Goal: Information Seeking & Learning: Learn about a topic

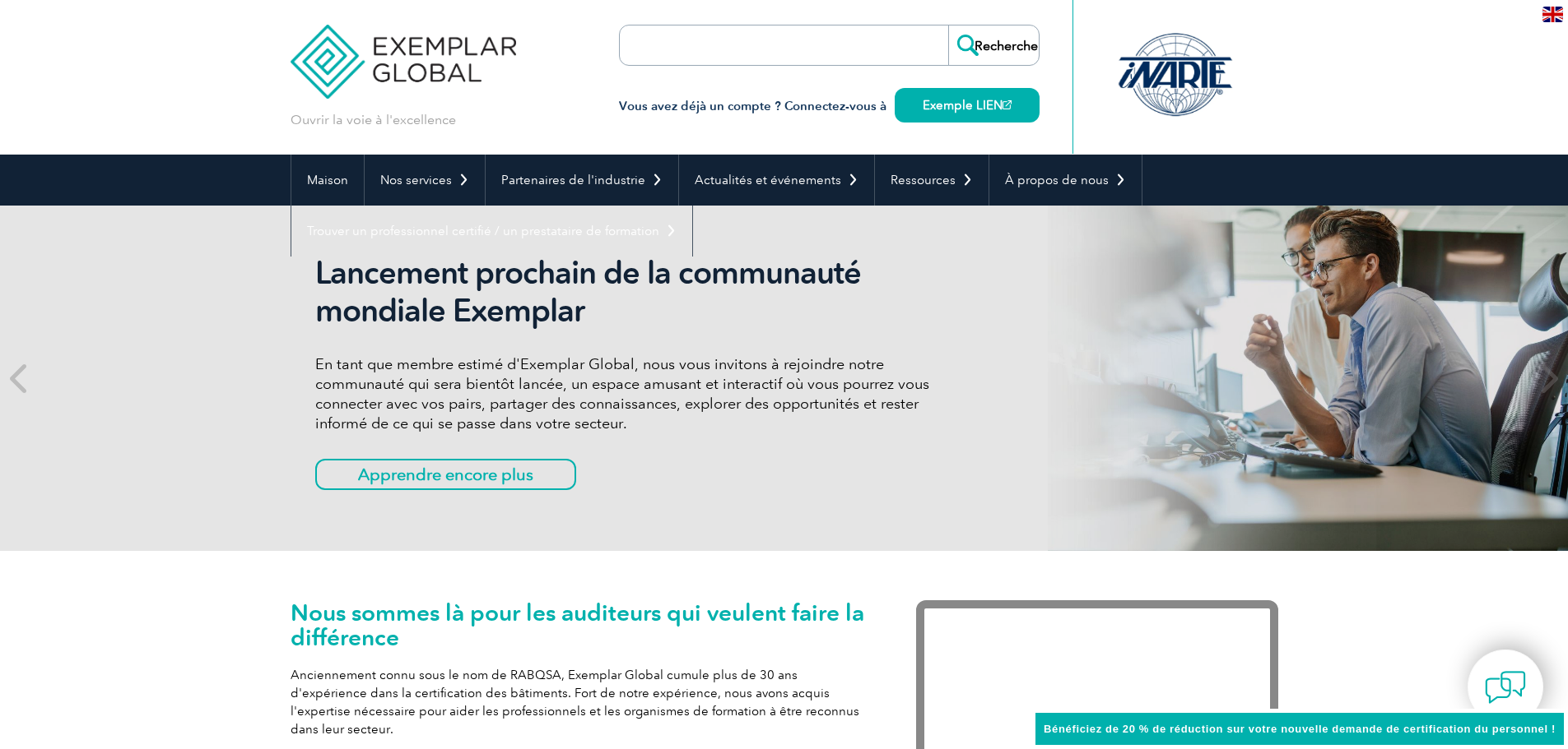
click at [168, 584] on div "Nous sommes là pour les auditeurs qui veulent faire la différence Anciennement …" at bounding box center [784, 746] width 1568 height 390
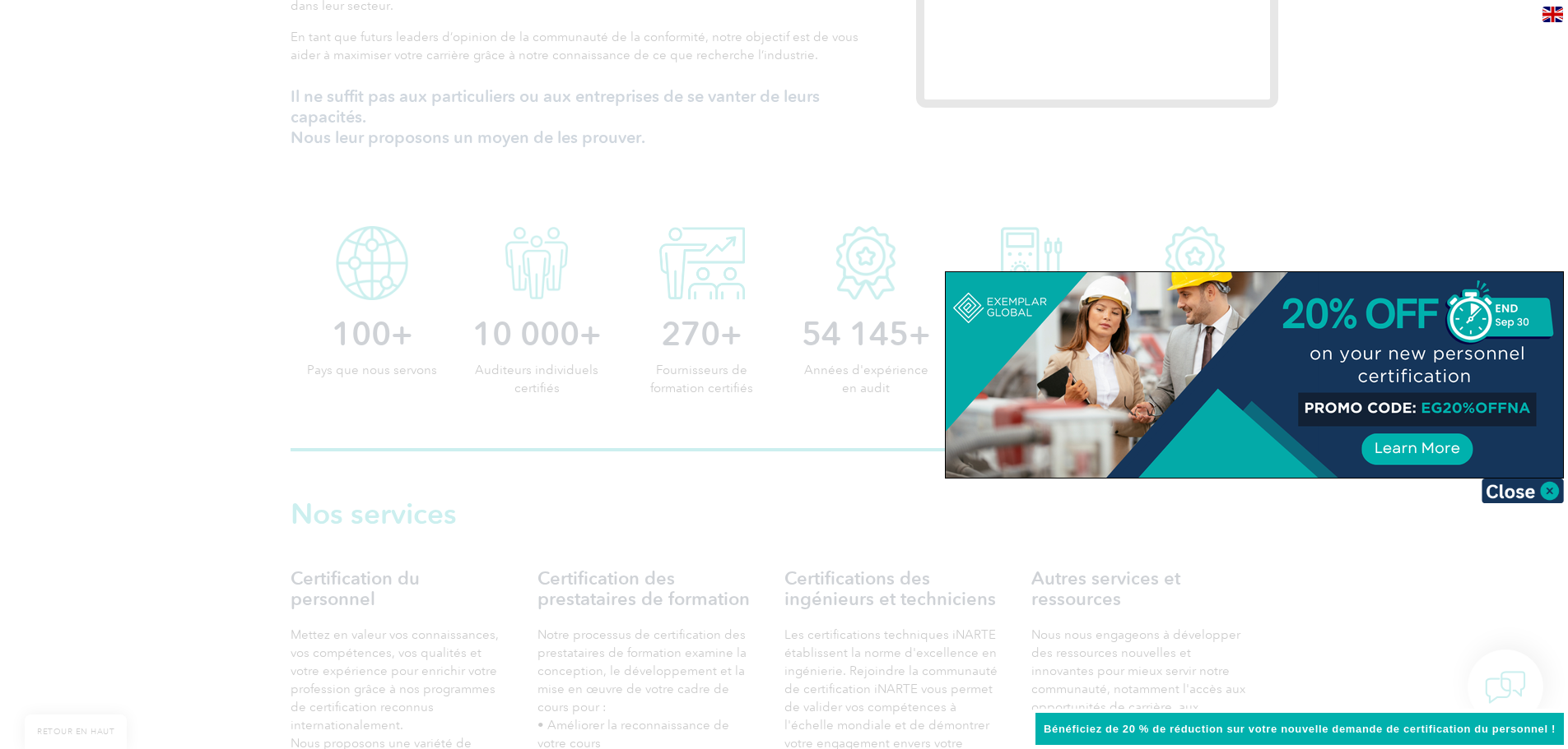
scroll to position [740, 0]
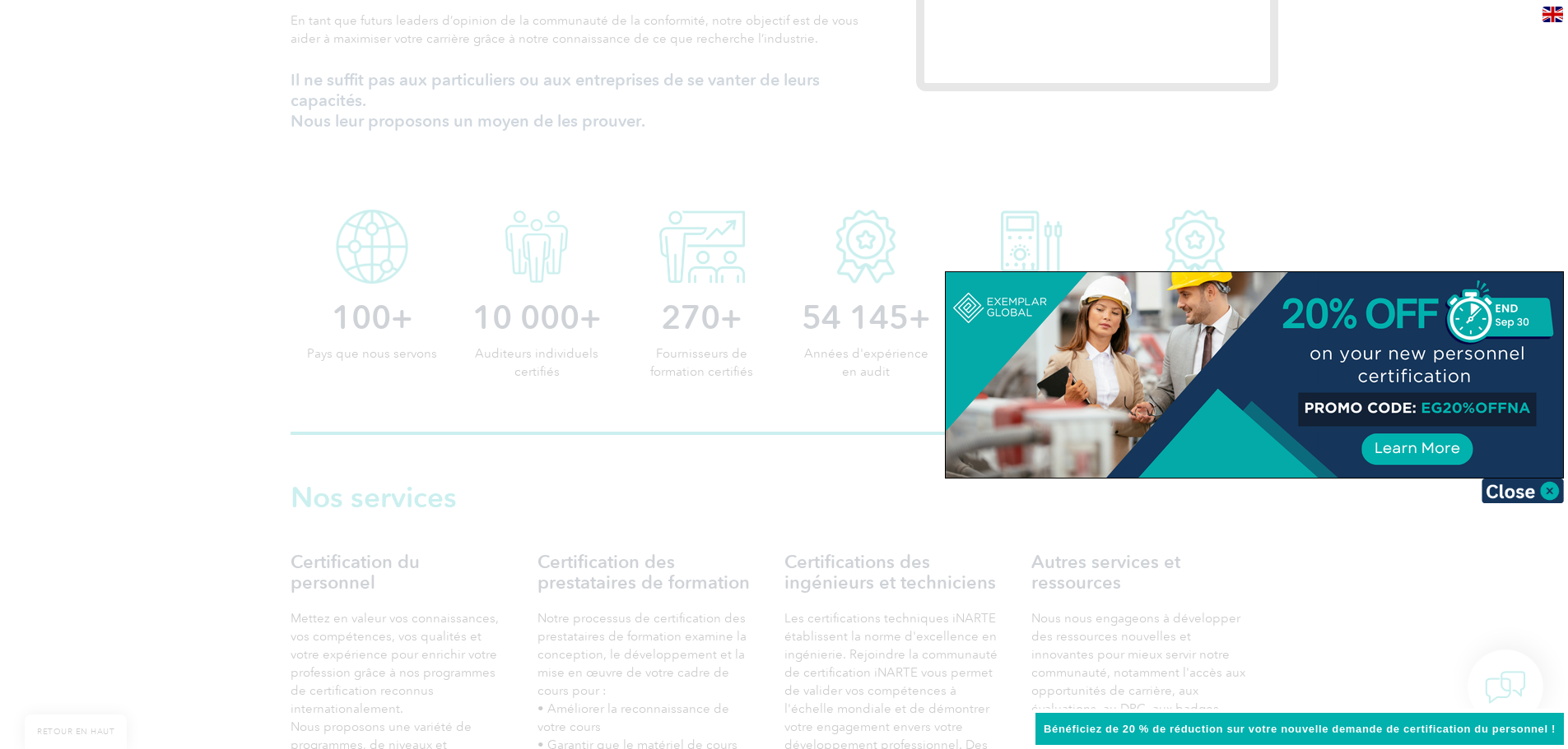
click at [167, 542] on div at bounding box center [784, 374] width 1568 height 749
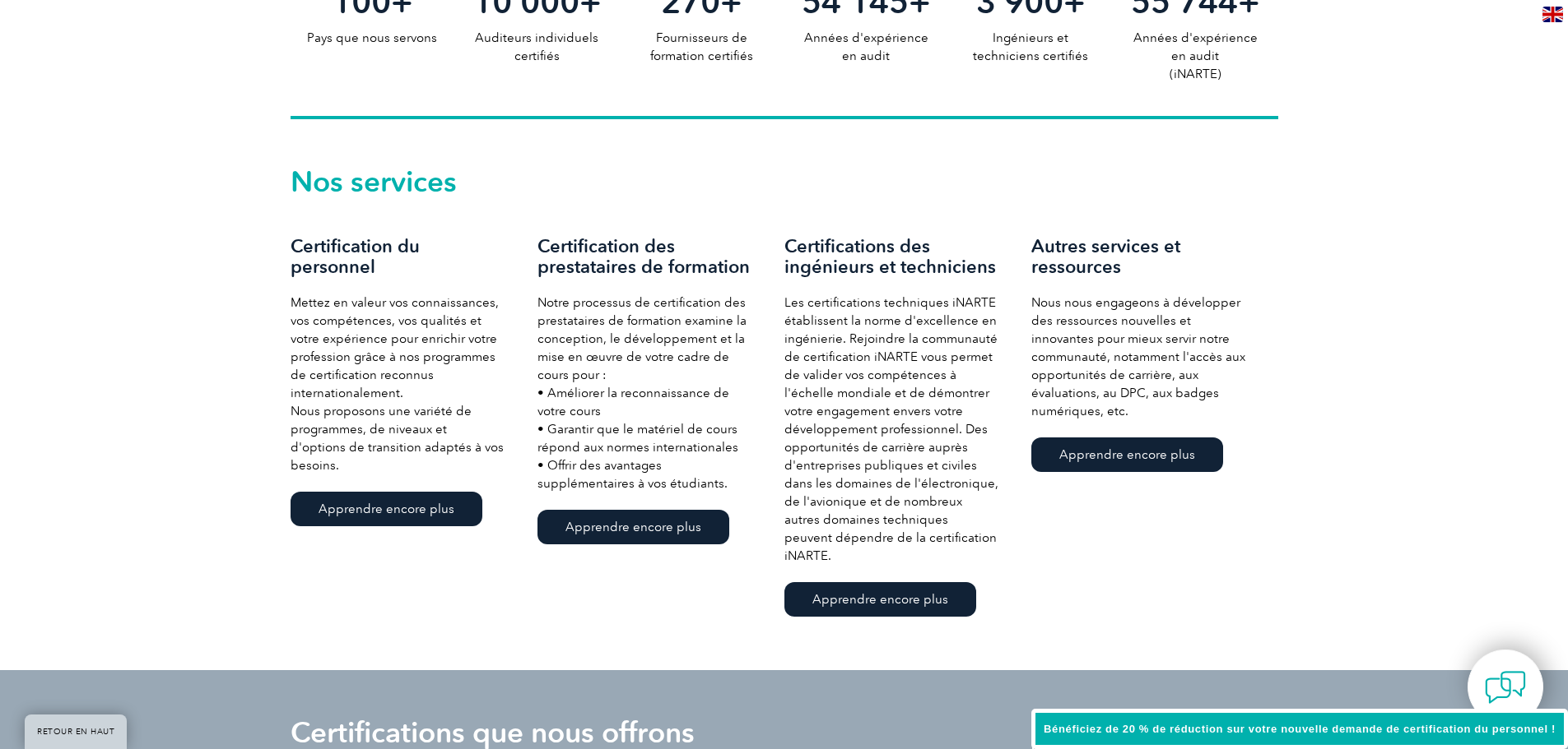
scroll to position [1069, 0]
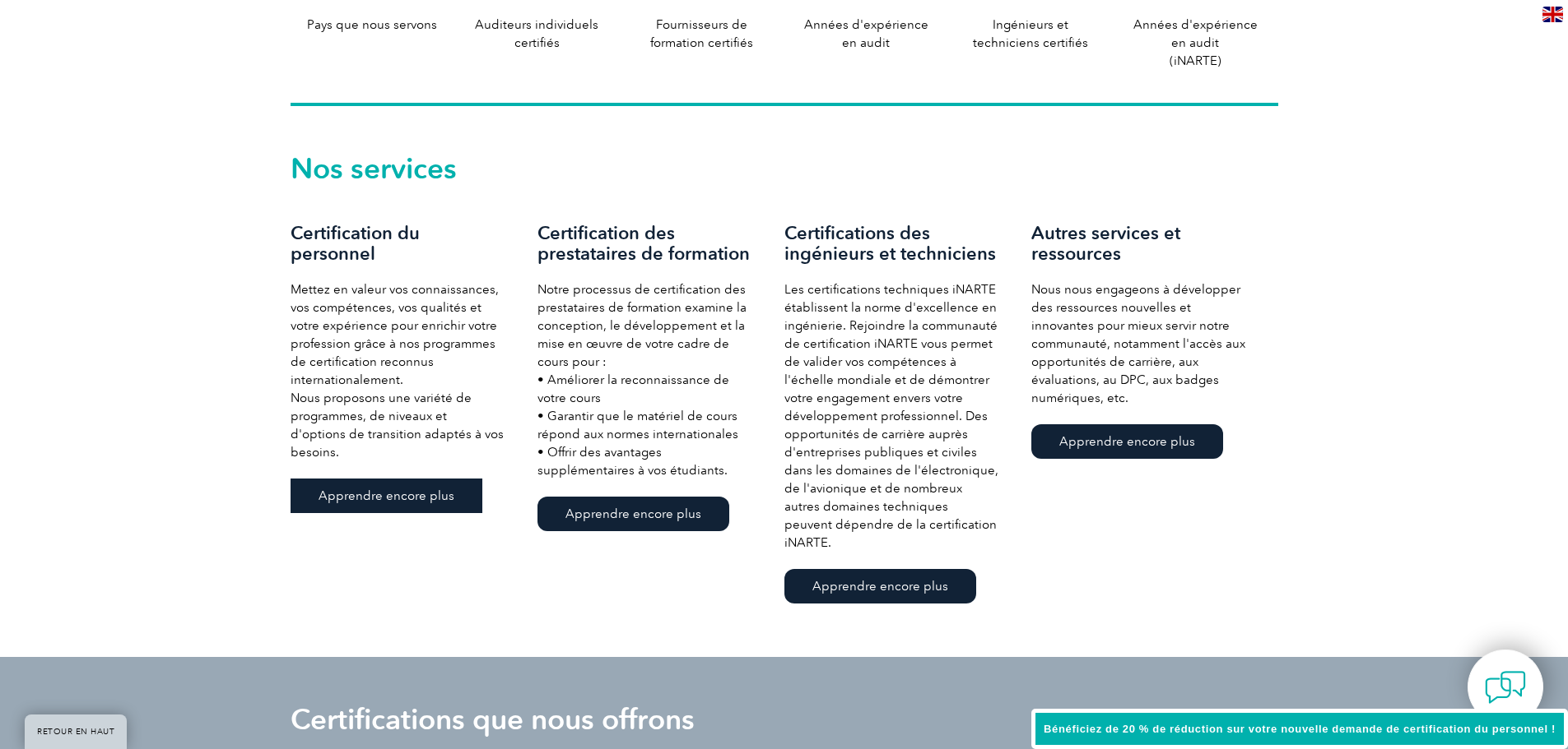
click at [361, 489] on font "Apprendre encore plus" at bounding box center [386, 496] width 136 height 15
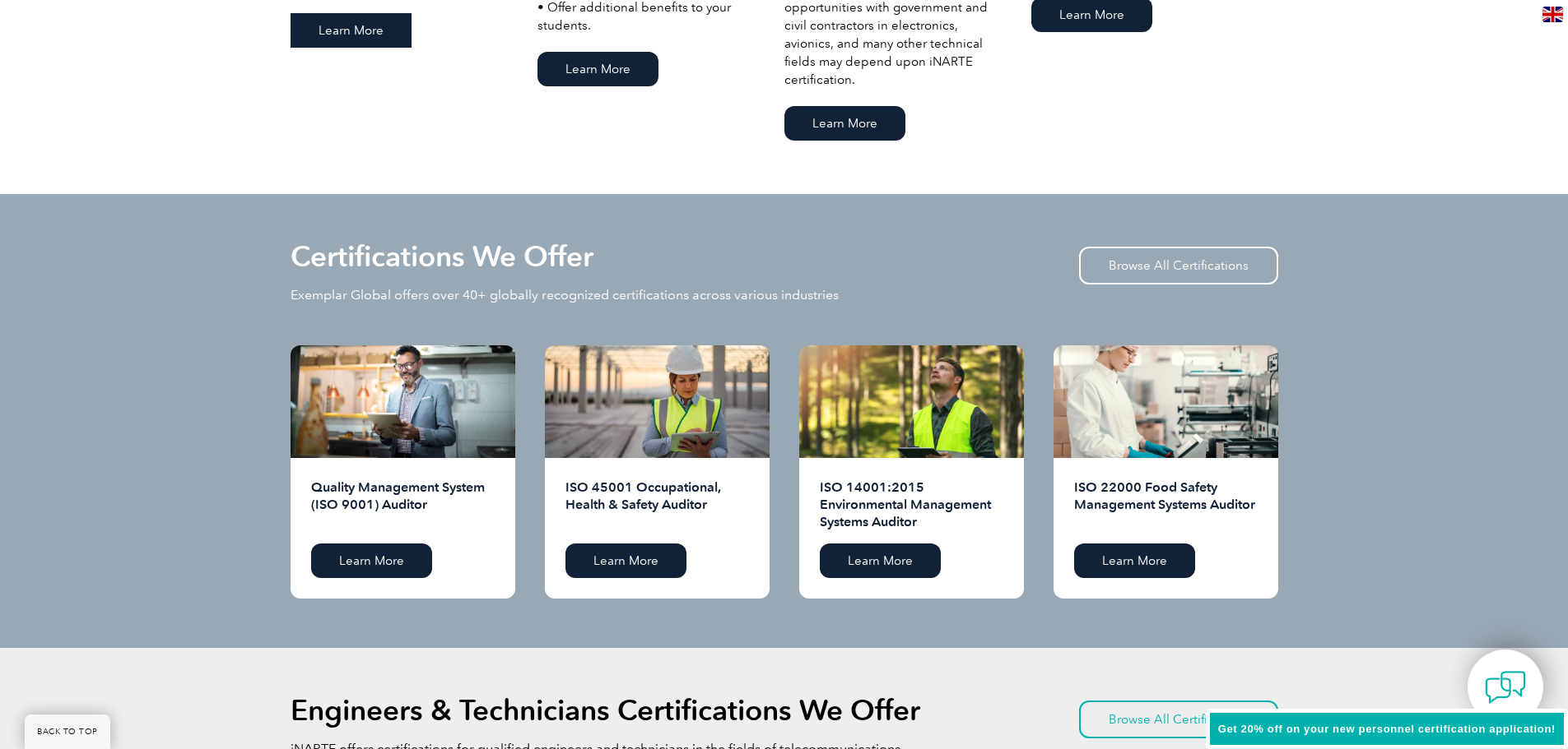
scroll to position [1481, 0]
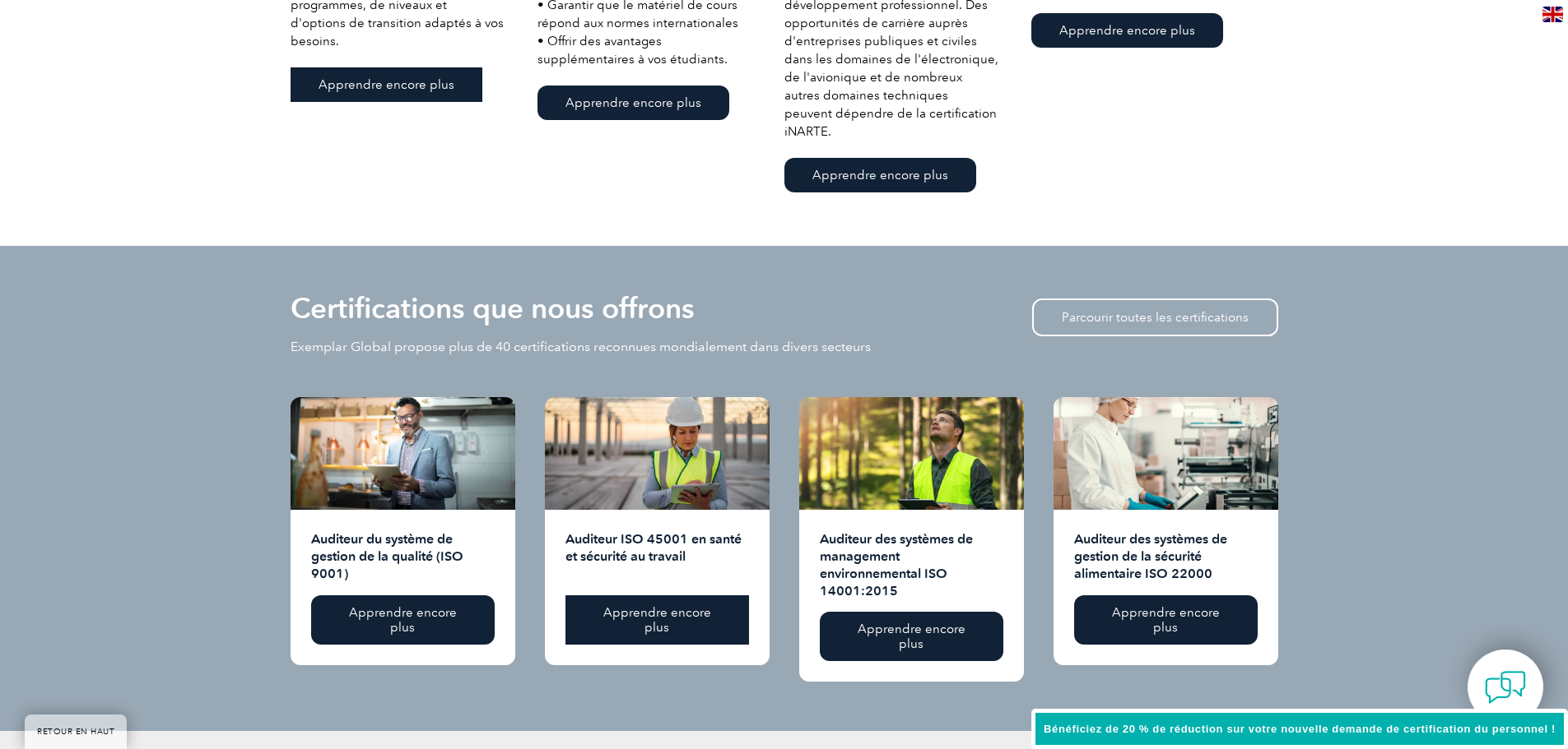
click at [673, 595] on link "Apprendre encore plus" at bounding box center [657, 620] width 184 height 49
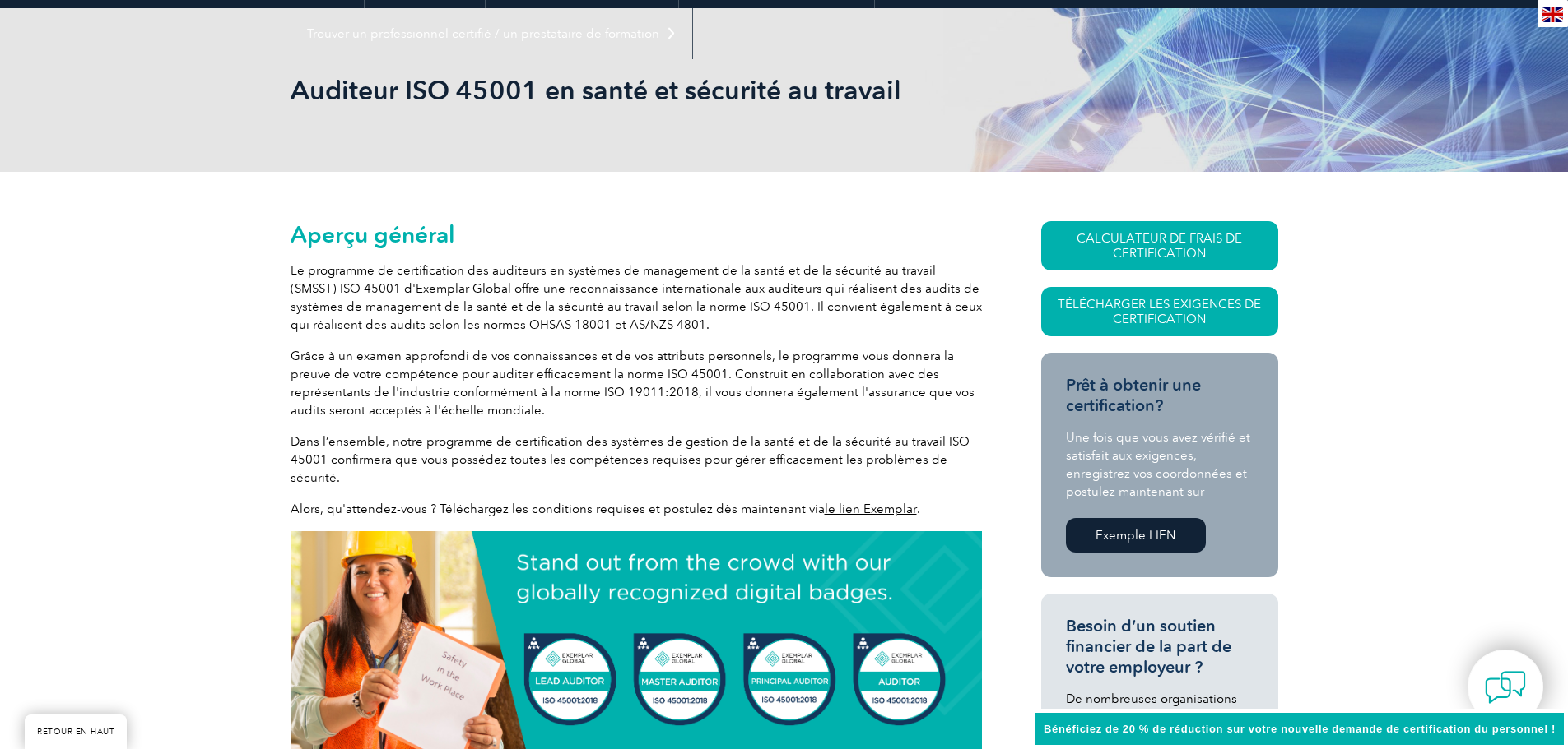
scroll to position [247, 0]
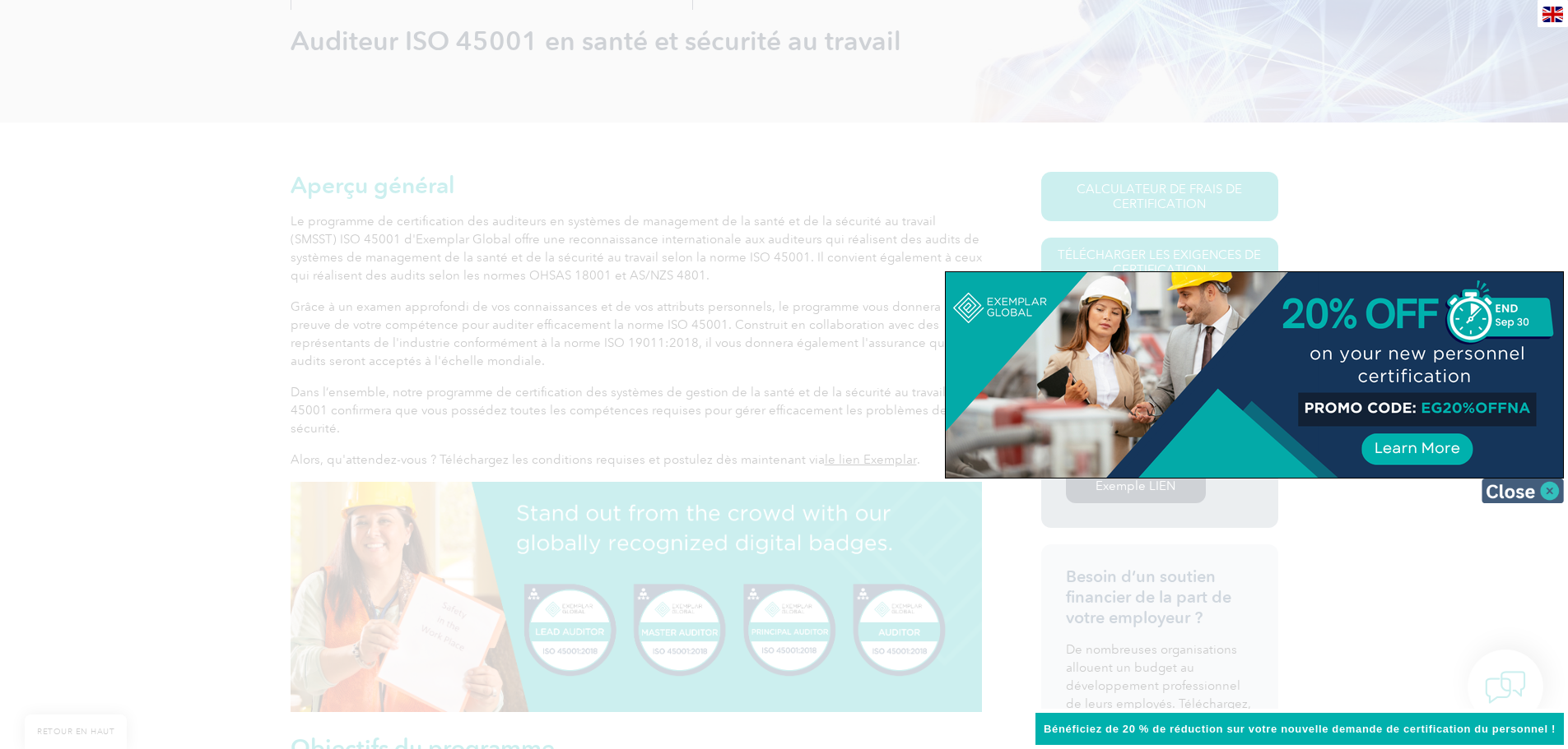
click at [1512, 487] on img at bounding box center [1522, 491] width 82 height 25
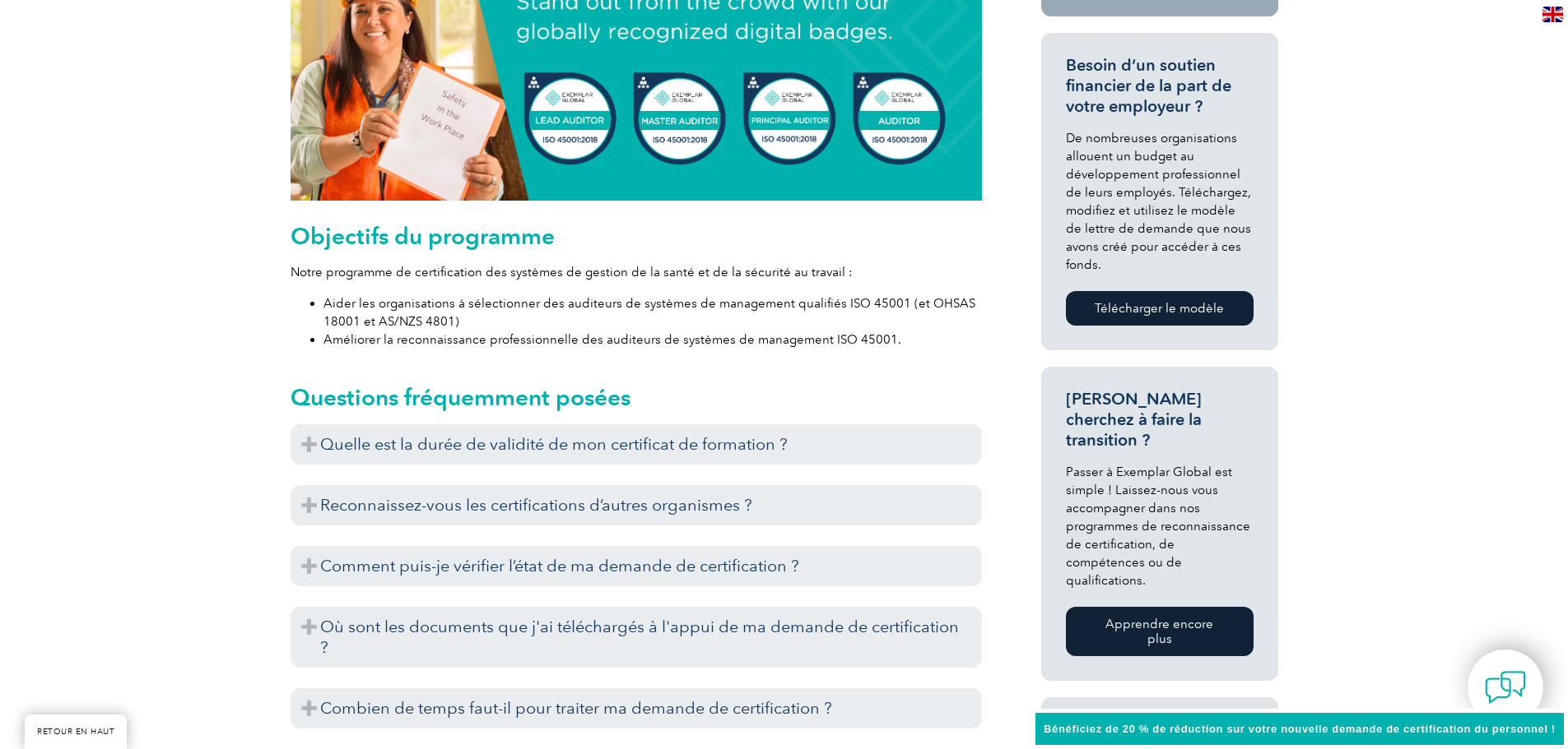
scroll to position [658, 0]
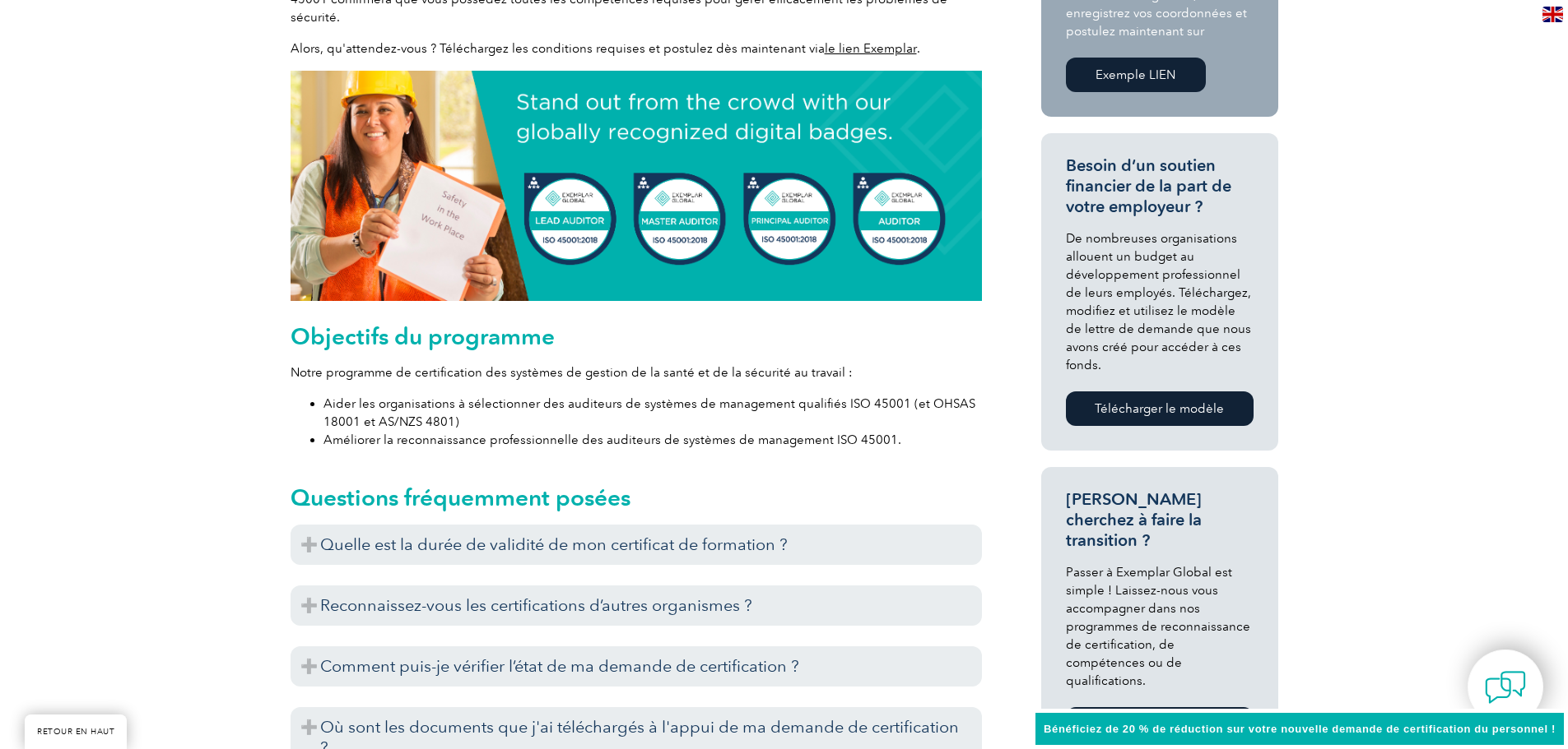
click at [868, 41] on font "le lien Exemplar" at bounding box center [871, 48] width 92 height 15
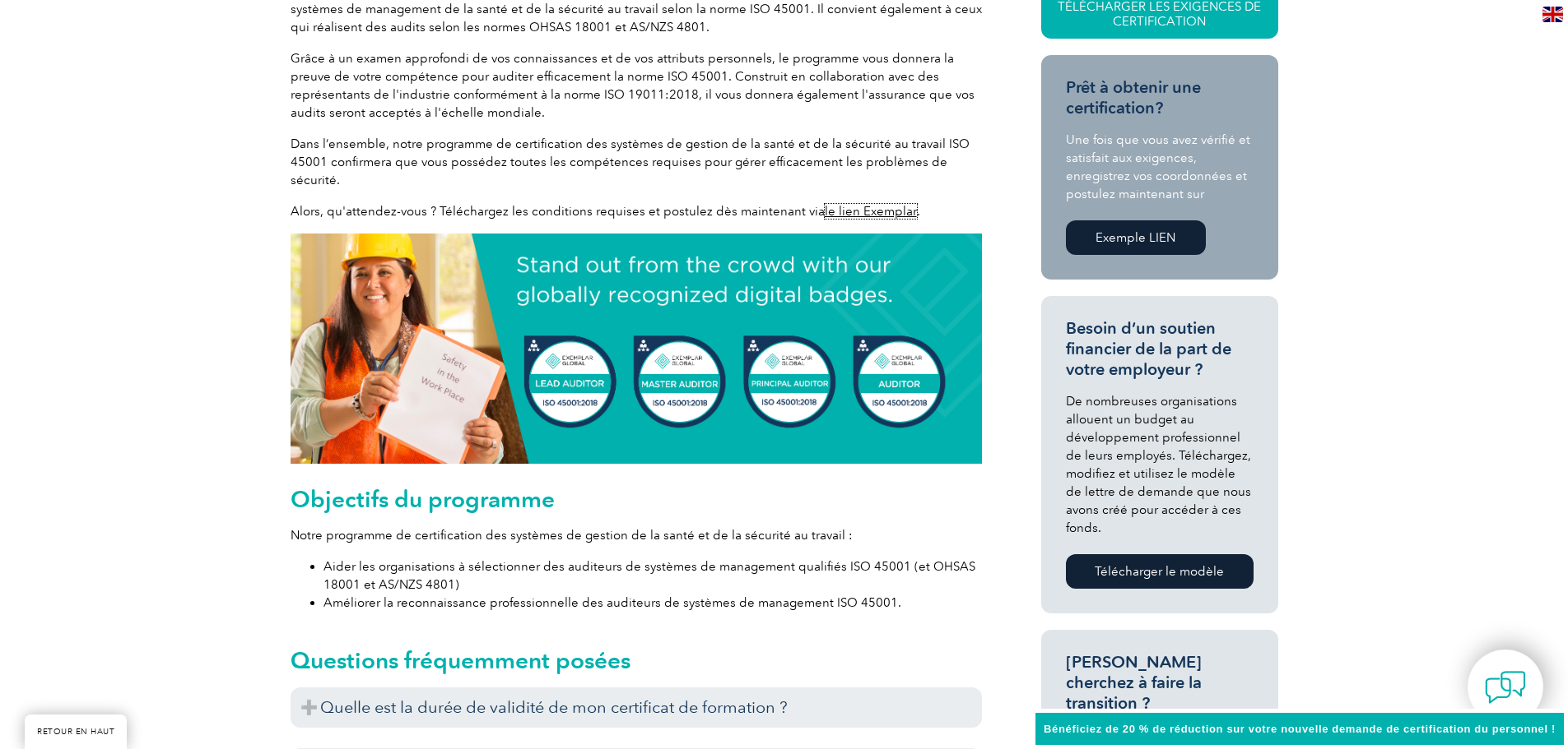
scroll to position [493, 0]
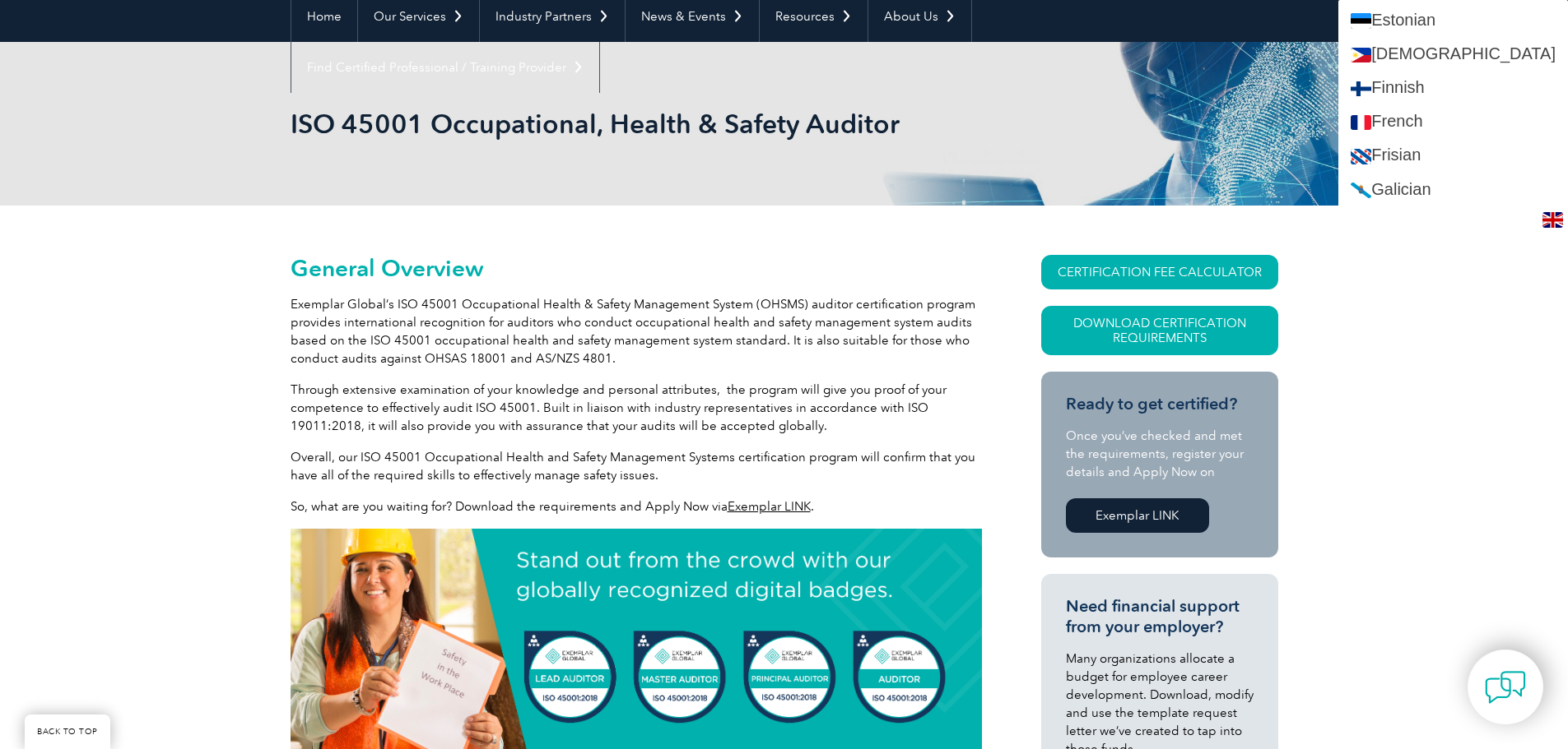
scroll to position [823, 0]
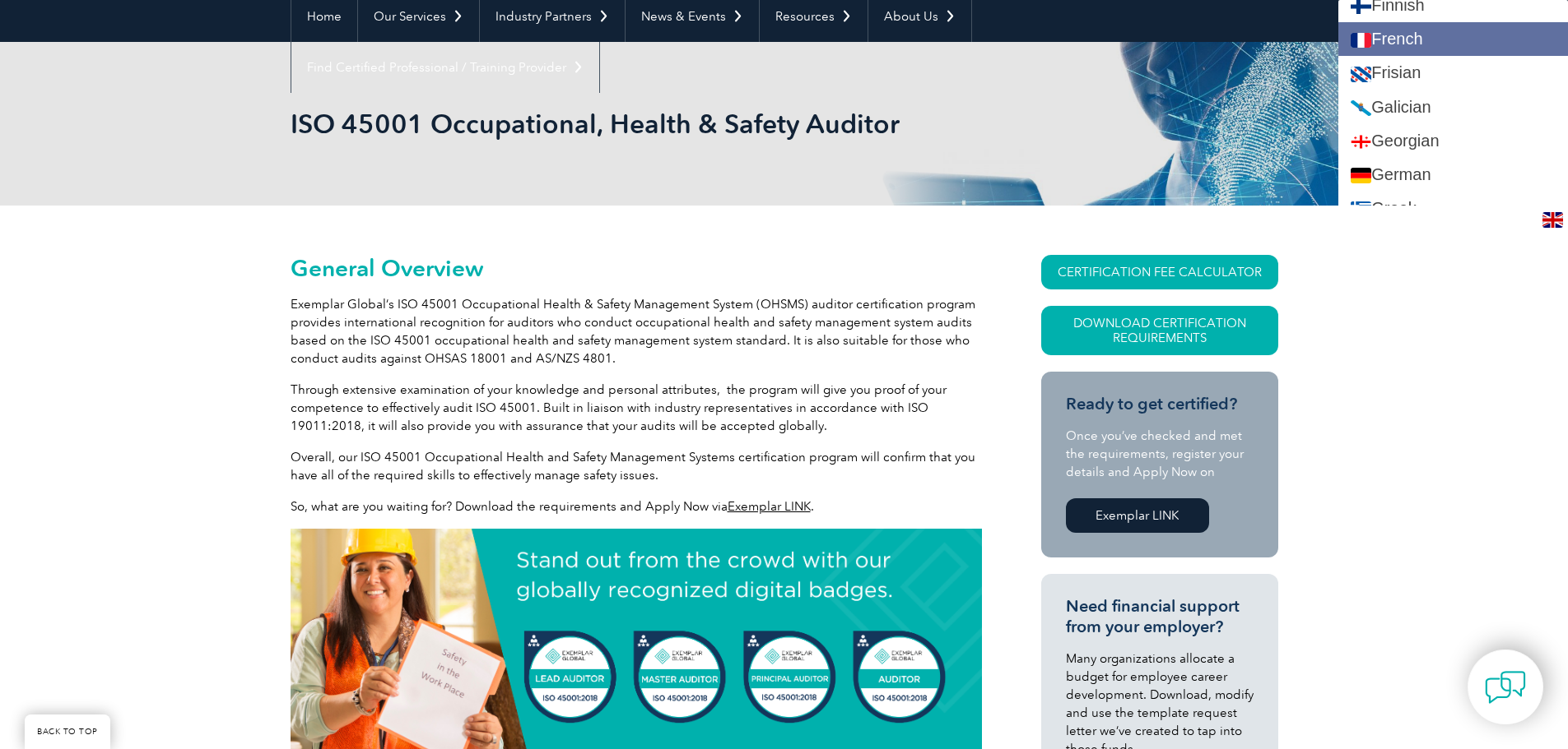
click at [1412, 40] on link "French" at bounding box center [1452, 38] width 229 height 34
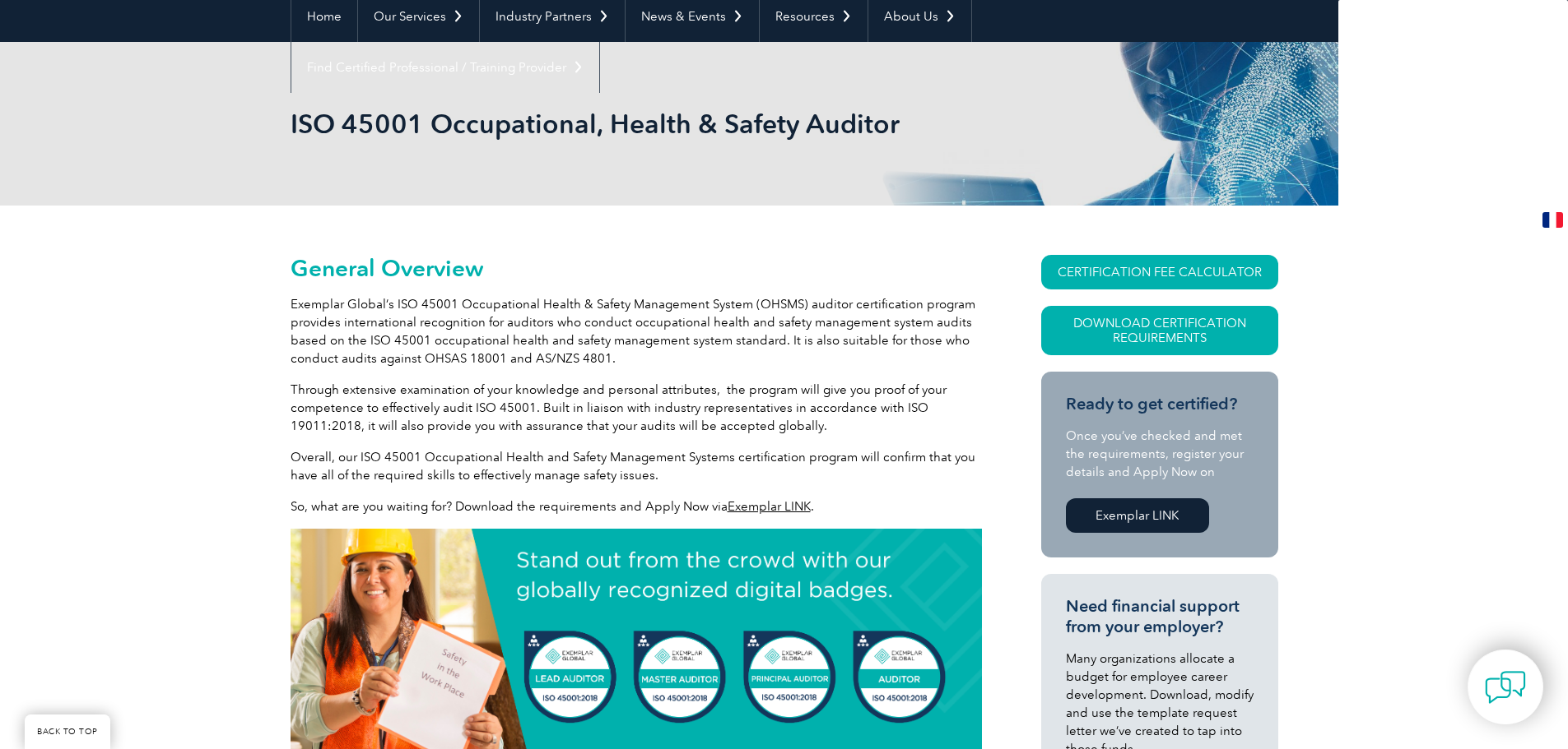
scroll to position [0, 0]
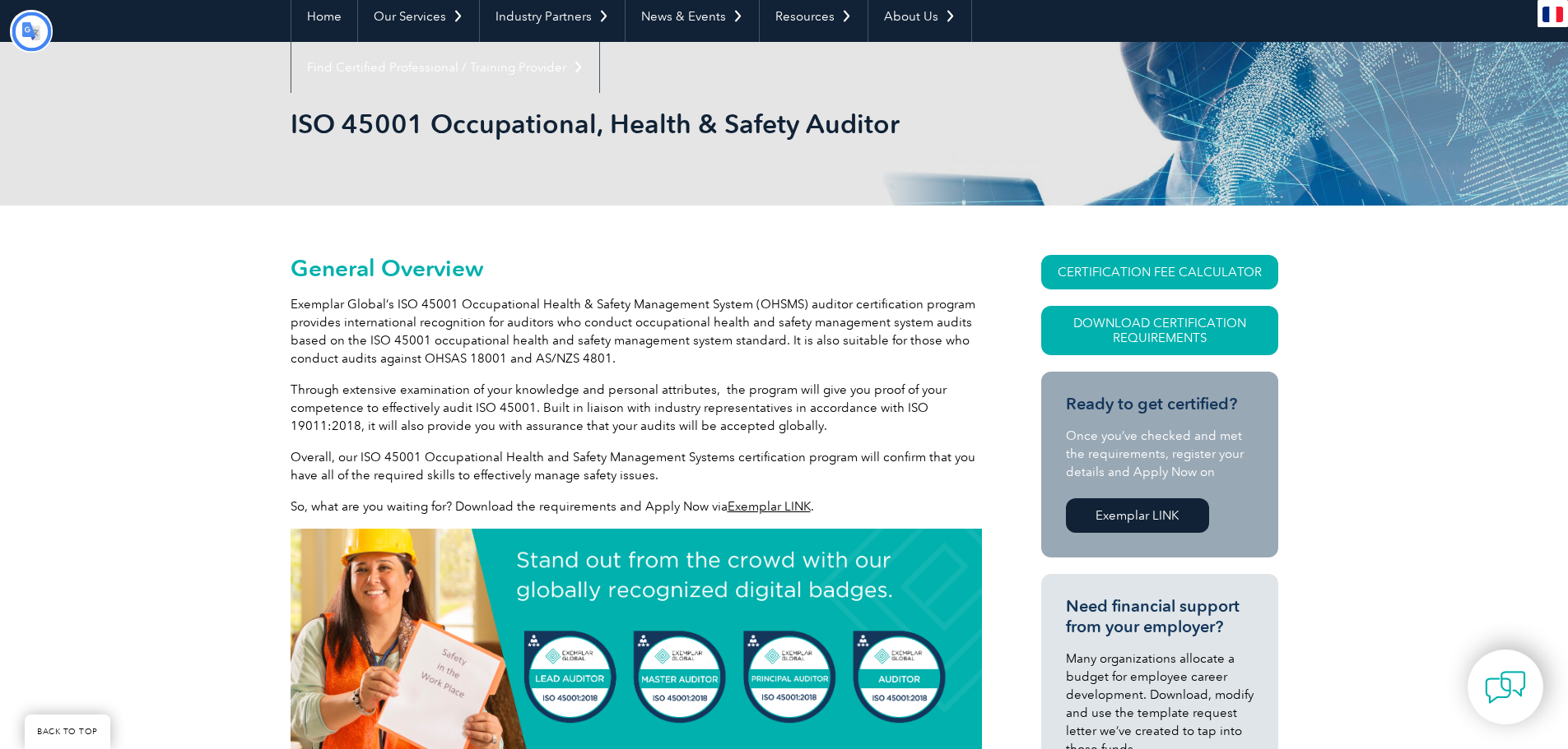
type input "Recherche"
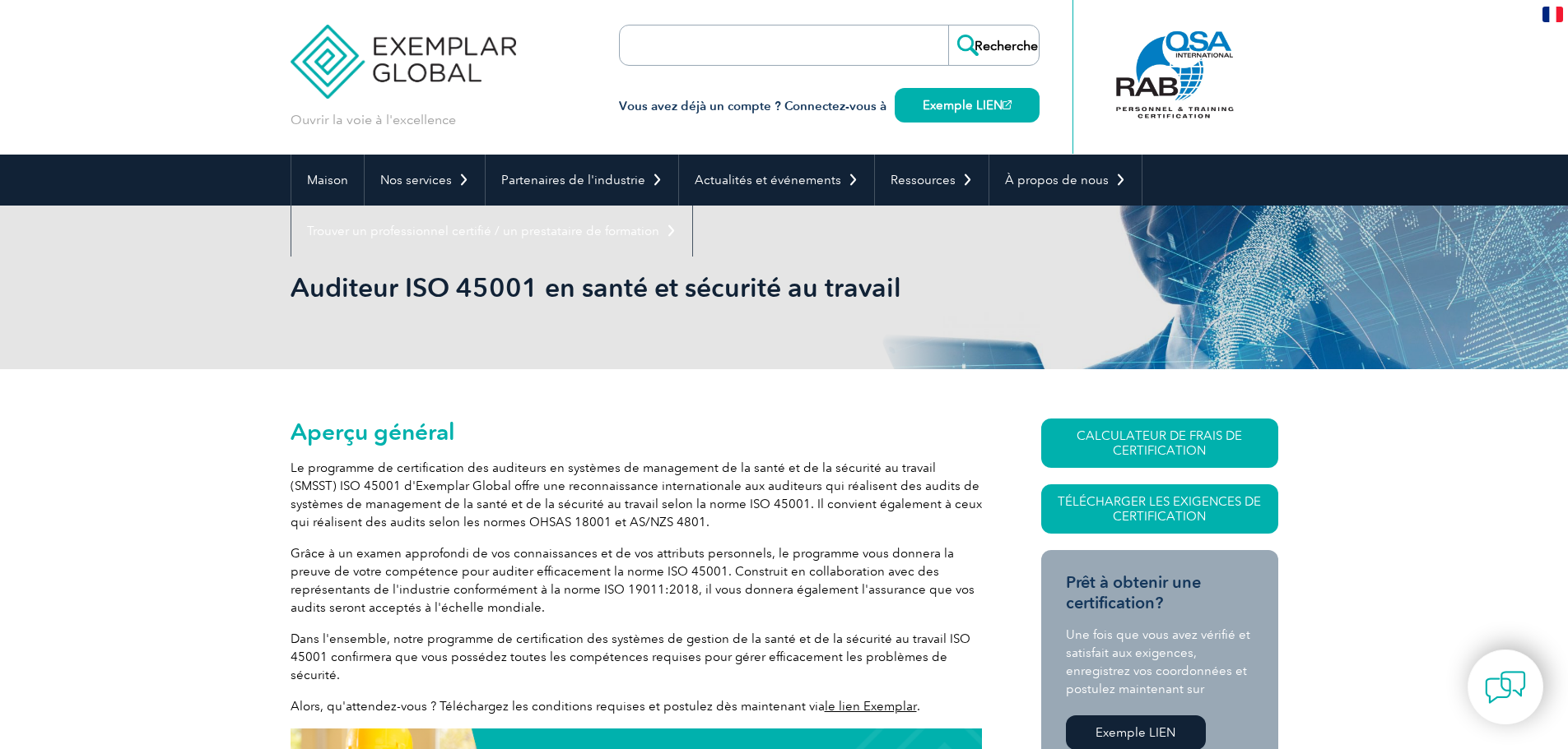
click at [390, 48] on img at bounding box center [403, 49] width 227 height 98
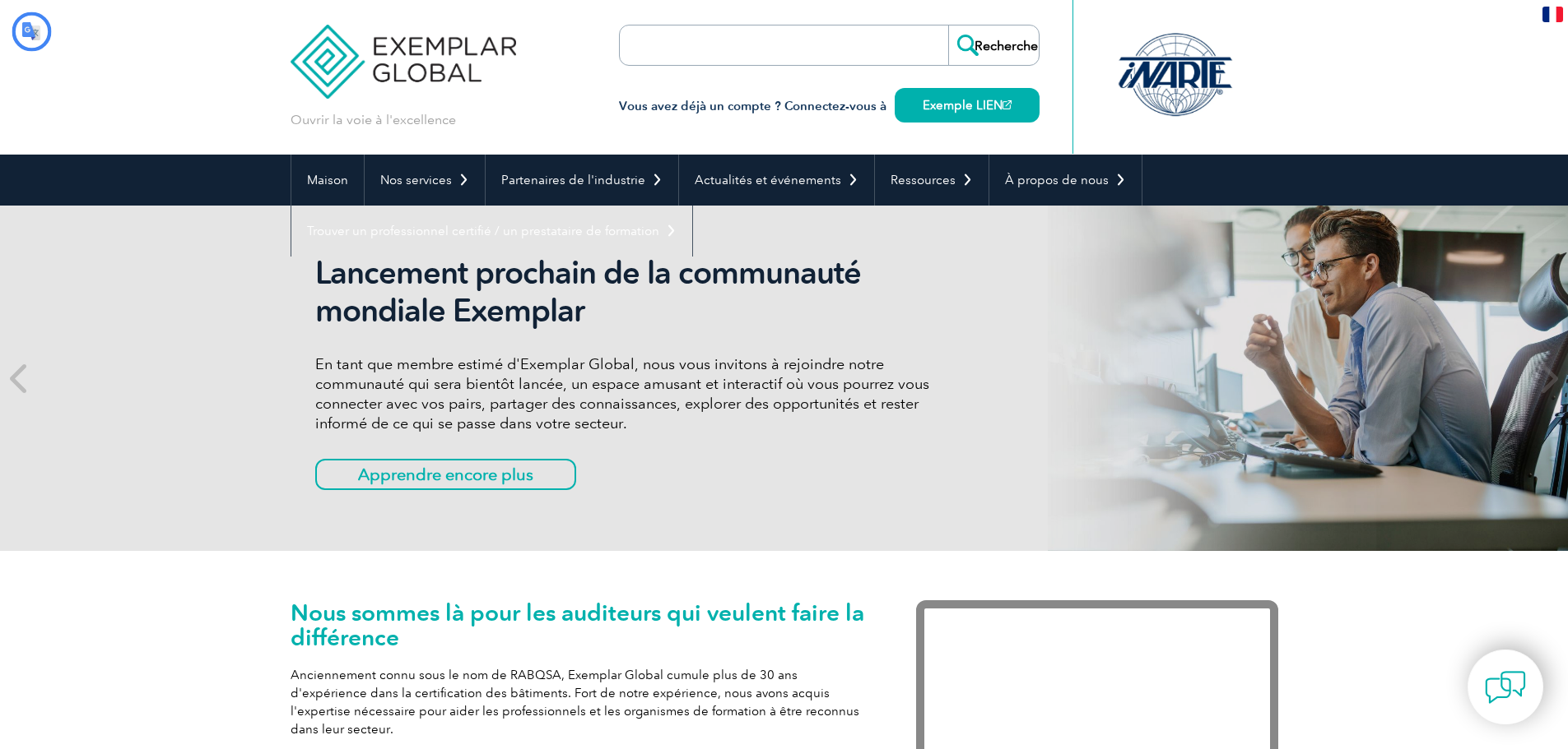
type input "Recherché"
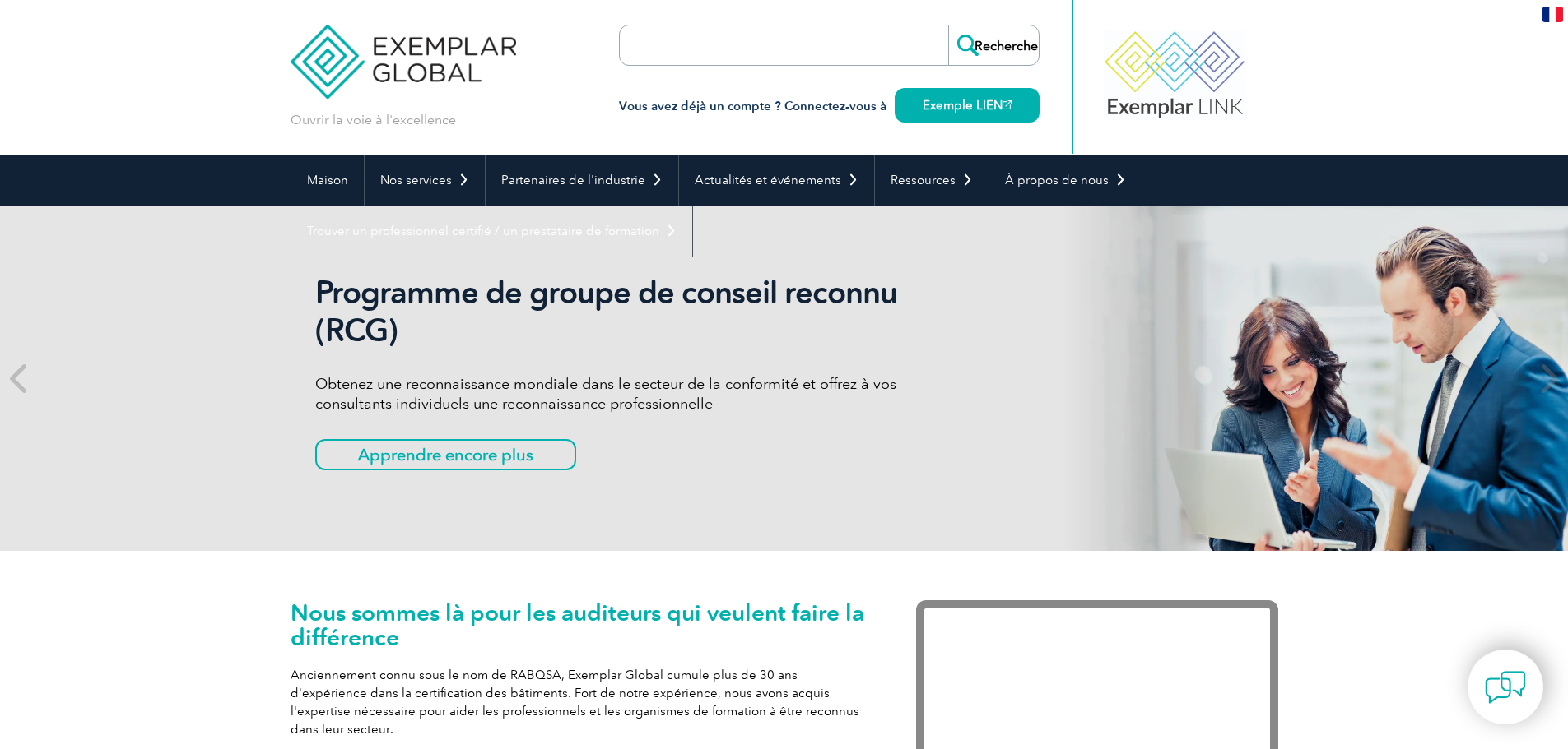
click at [444, 64] on img at bounding box center [403, 49] width 227 height 98
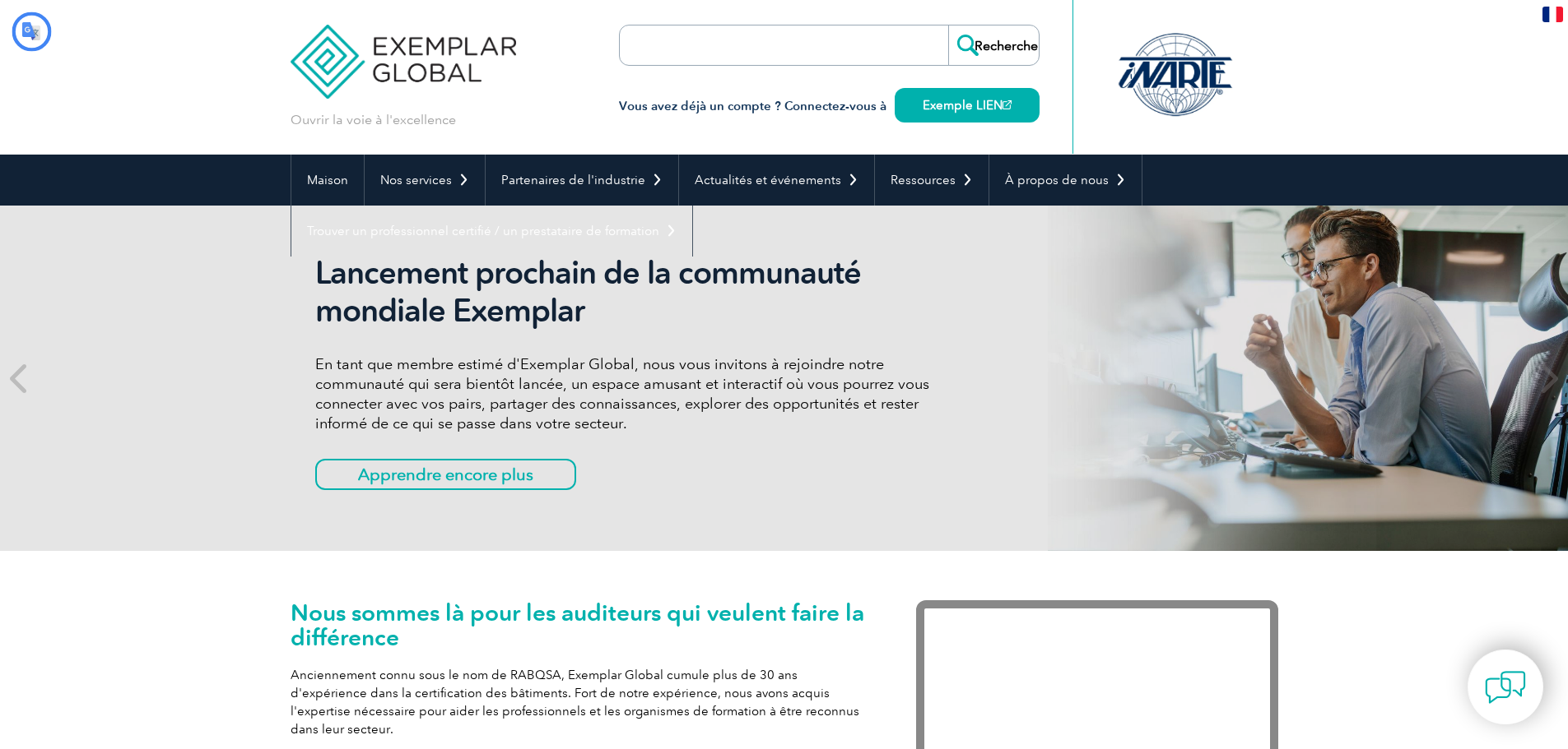
type input "Recherché"
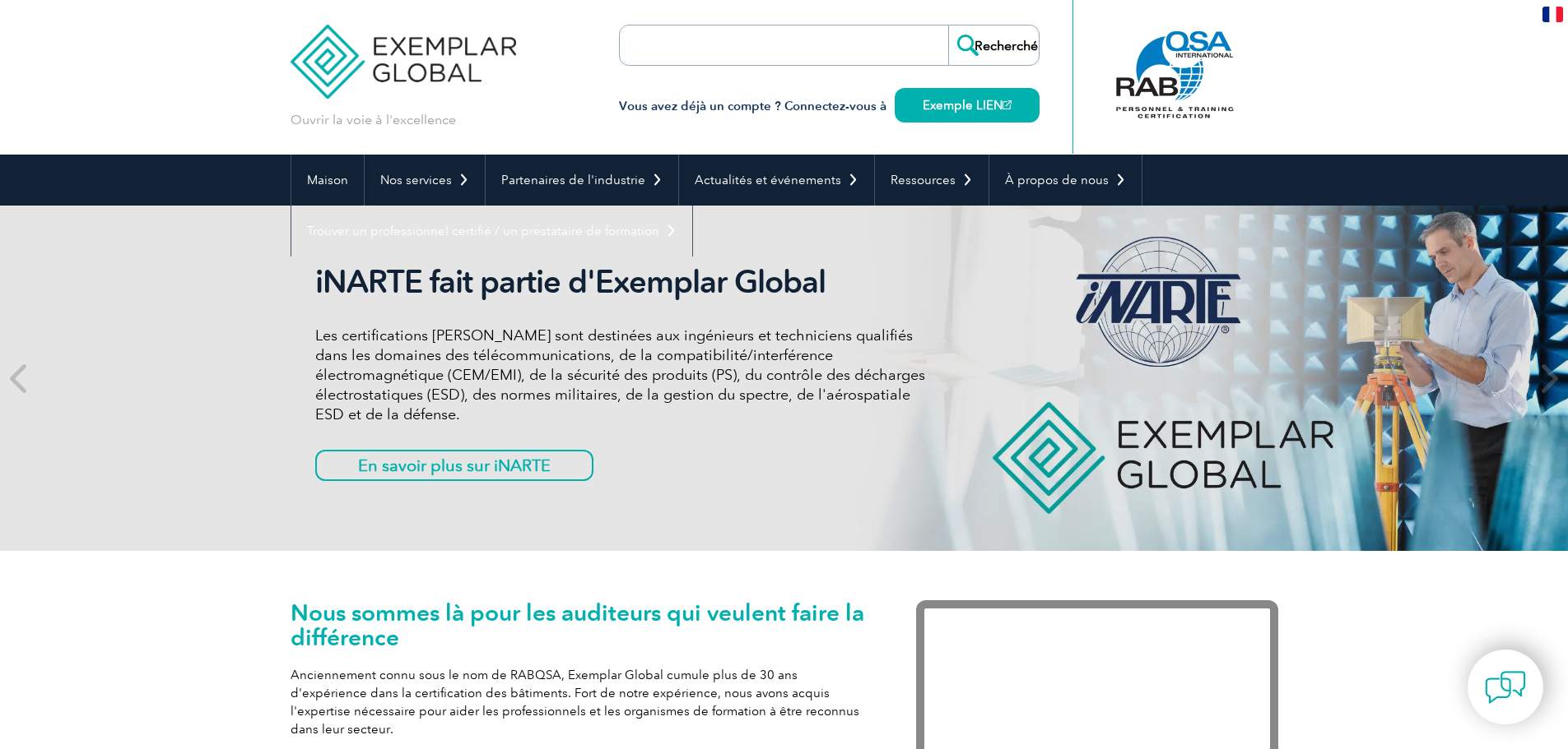
click at [435, 58] on img at bounding box center [403, 49] width 227 height 98
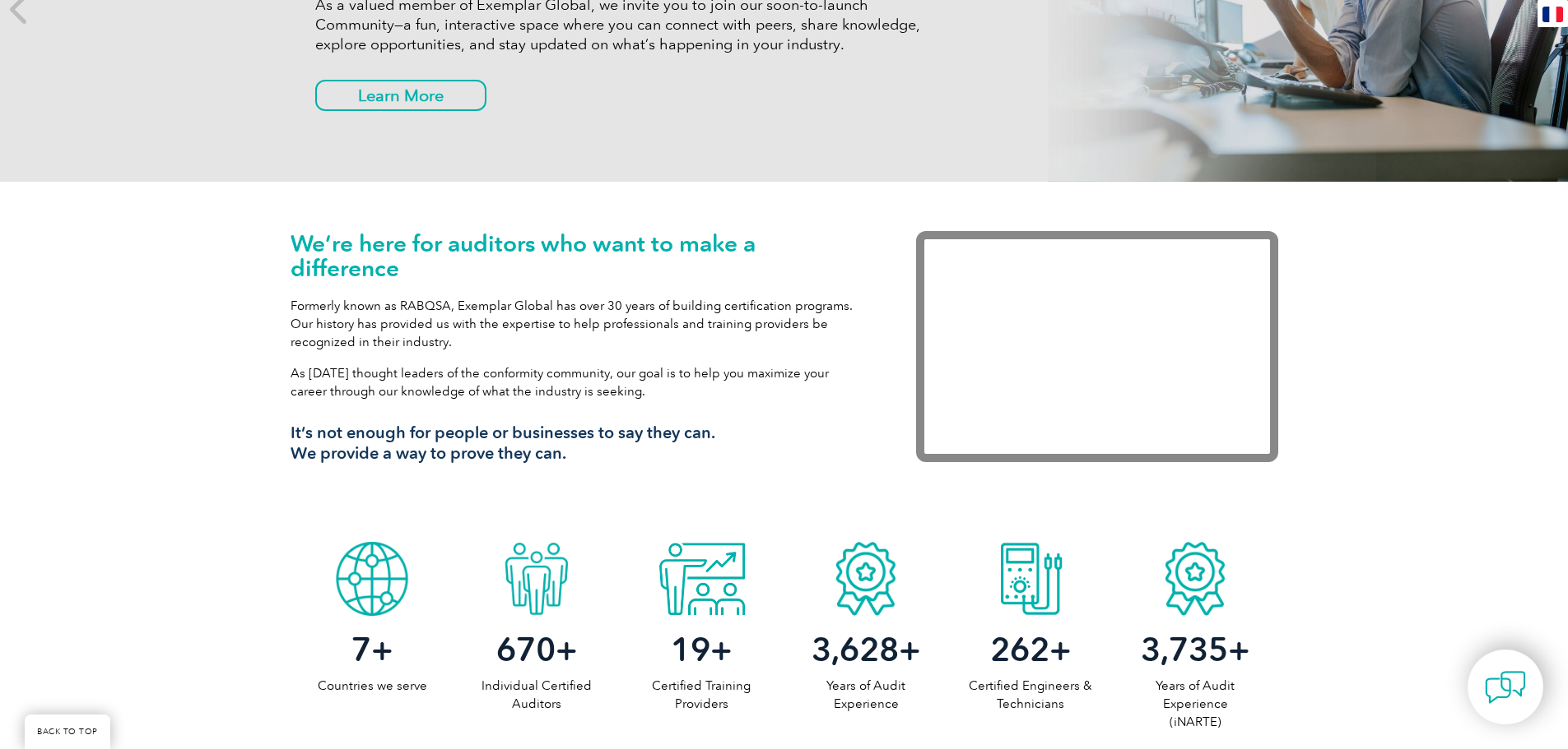
scroll to position [411, 0]
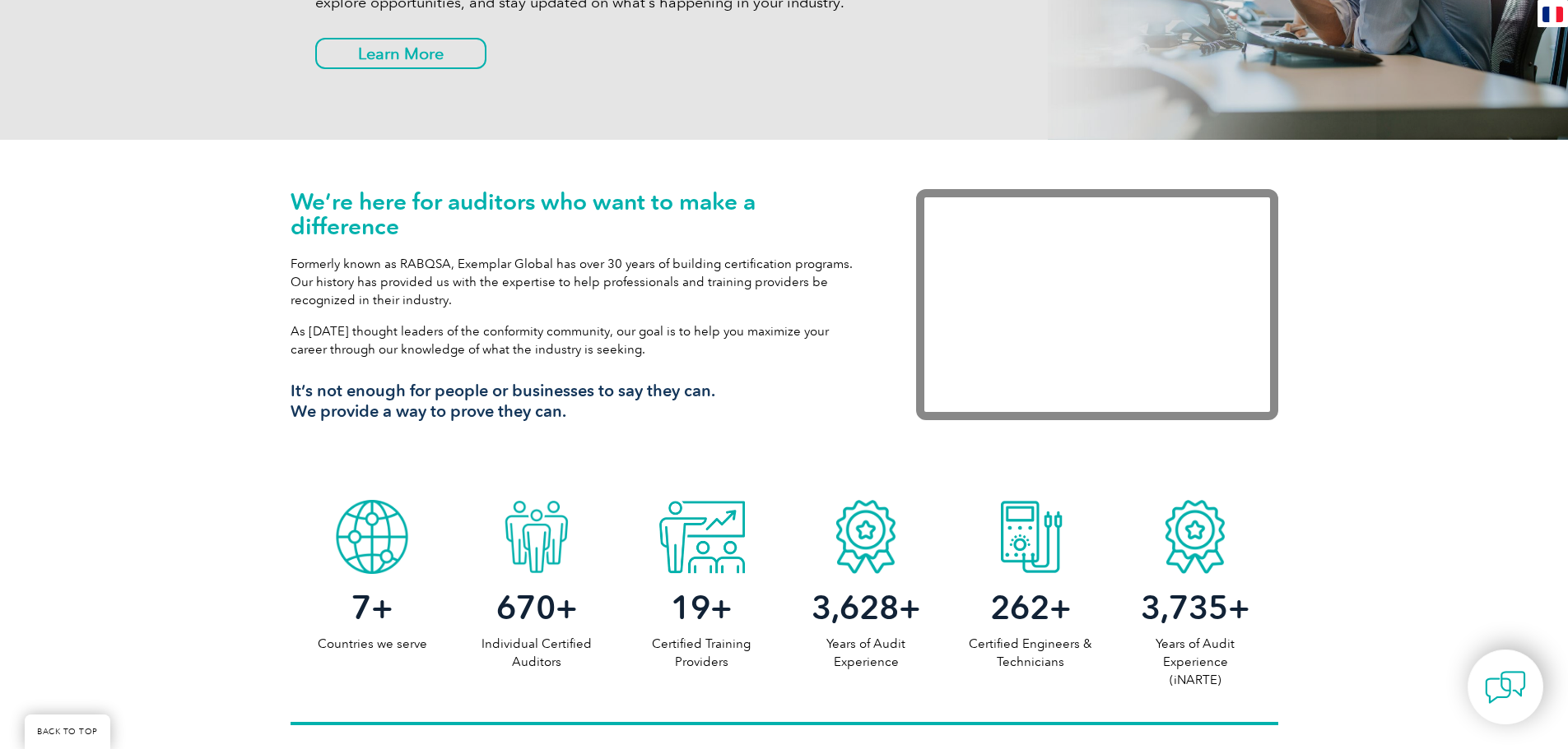
type input "Recherche"
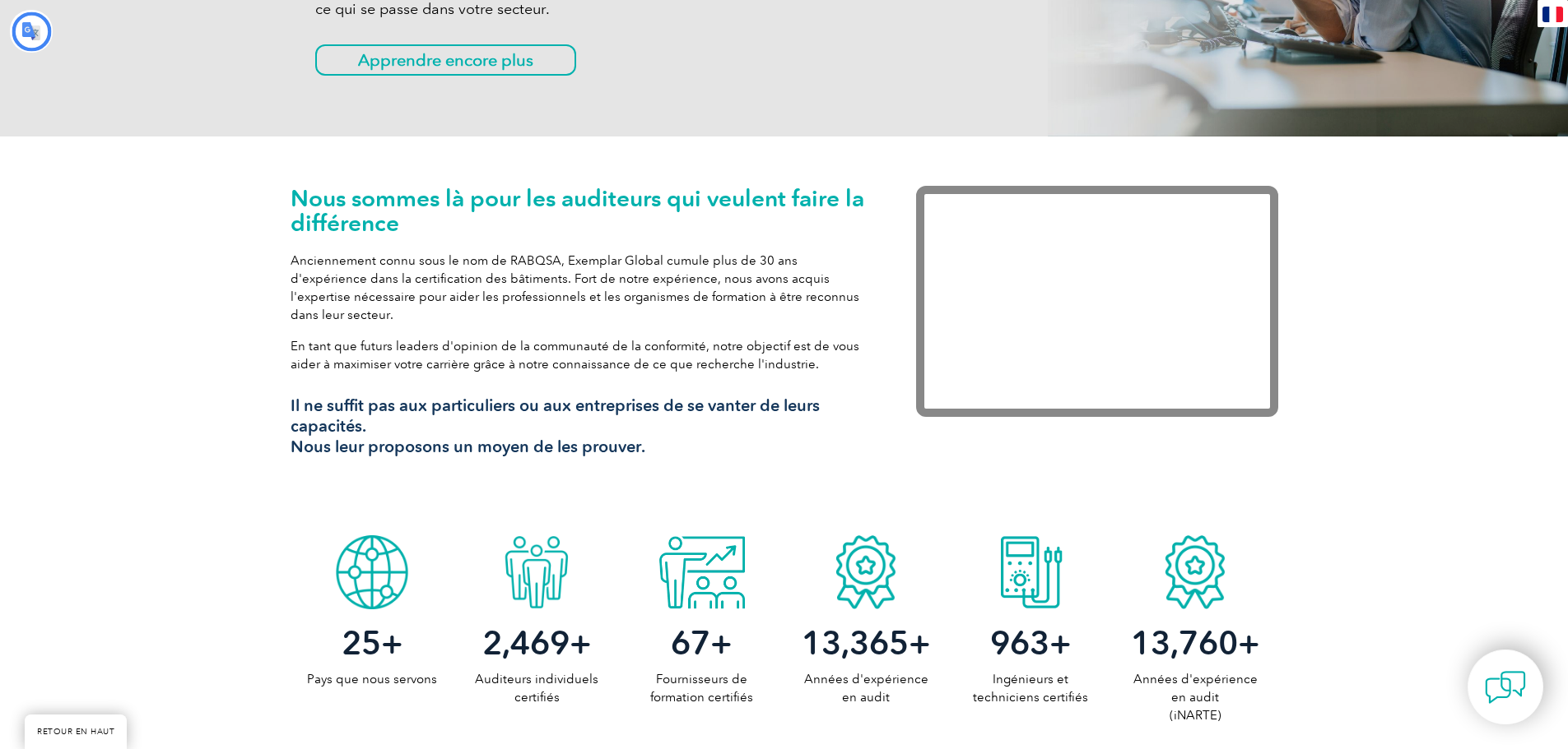
scroll to position [977, 0]
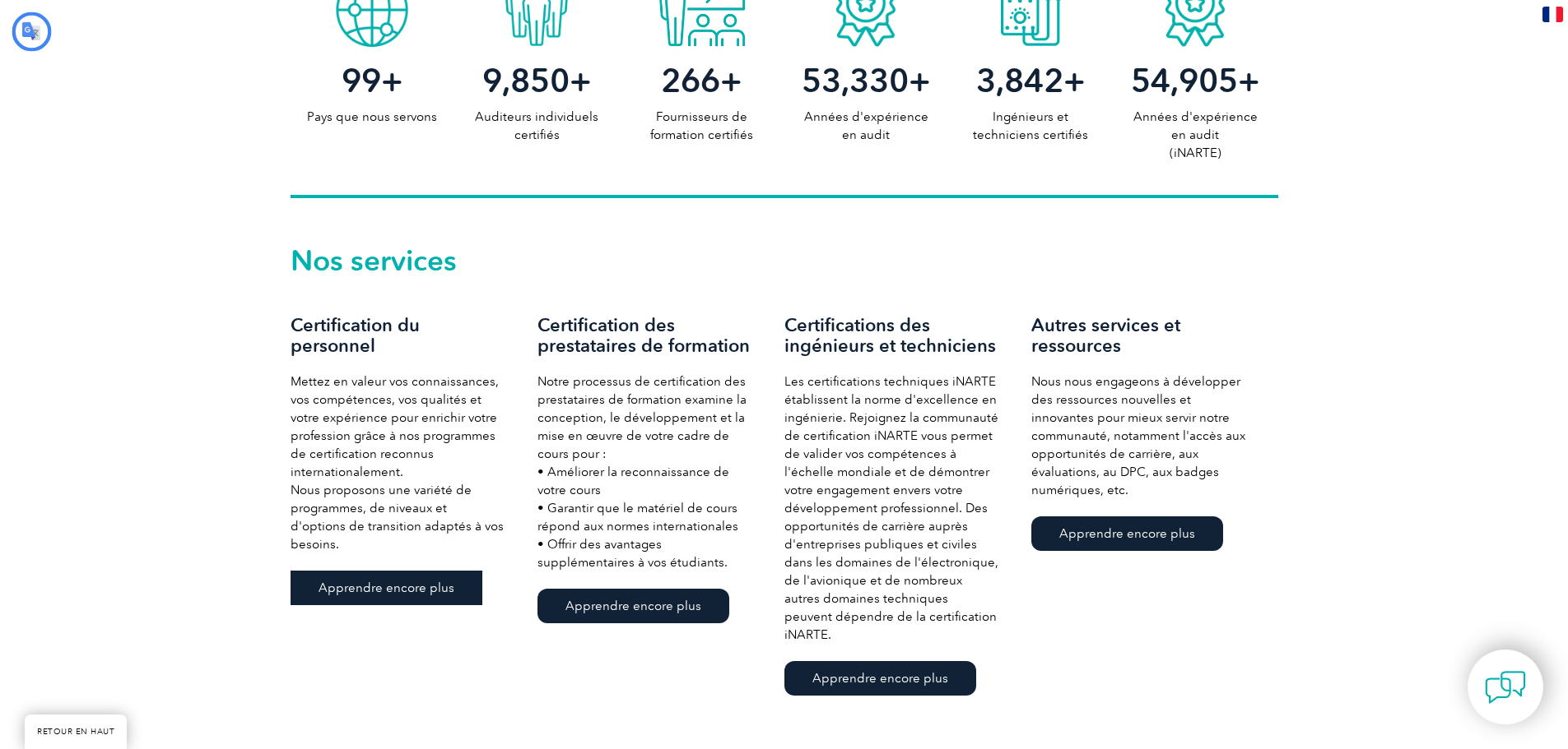
click at [399, 571] on link "Apprendre encore plus" at bounding box center [386, 588] width 192 height 35
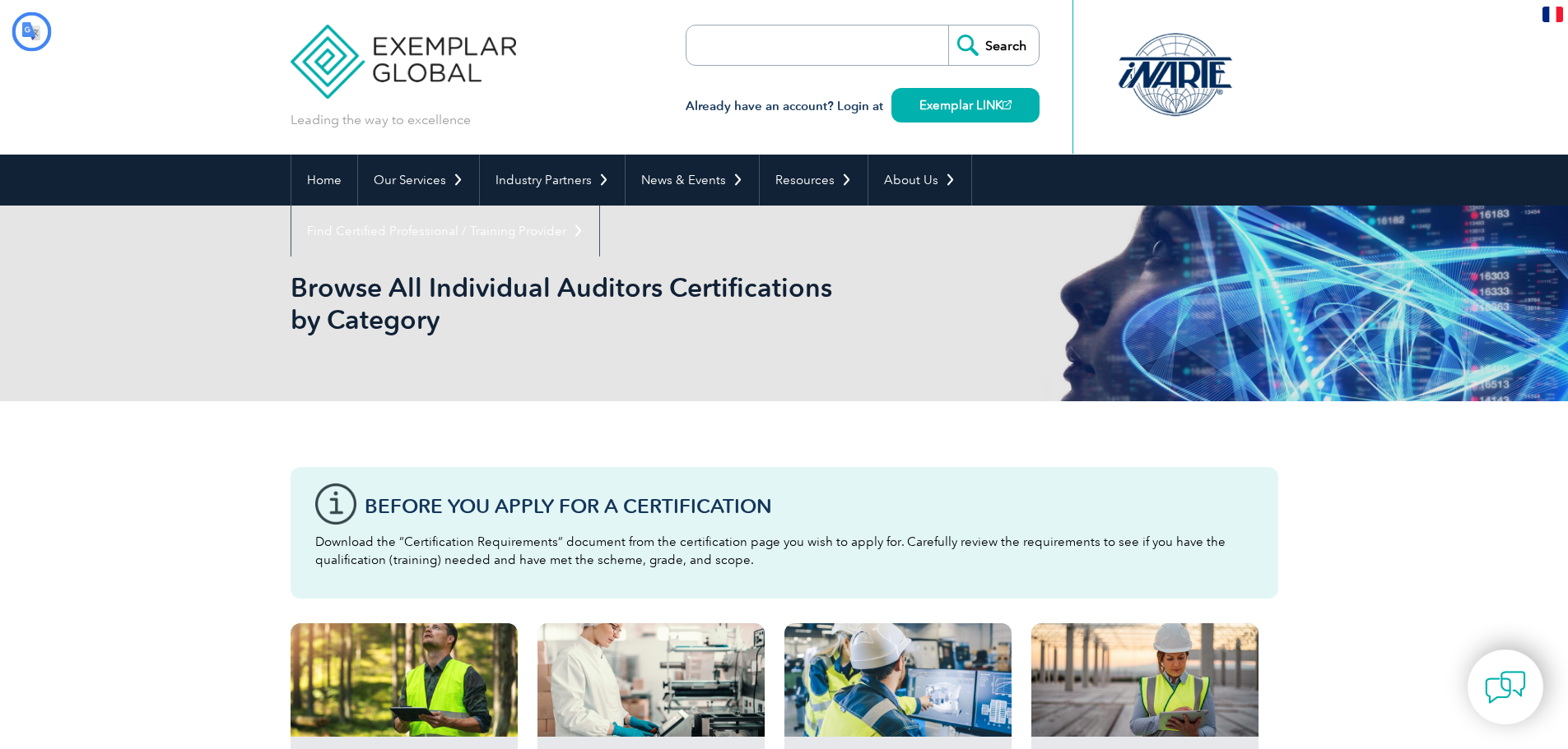
type input "Recherche"
